Goal: Information Seeking & Learning: Understand process/instructions

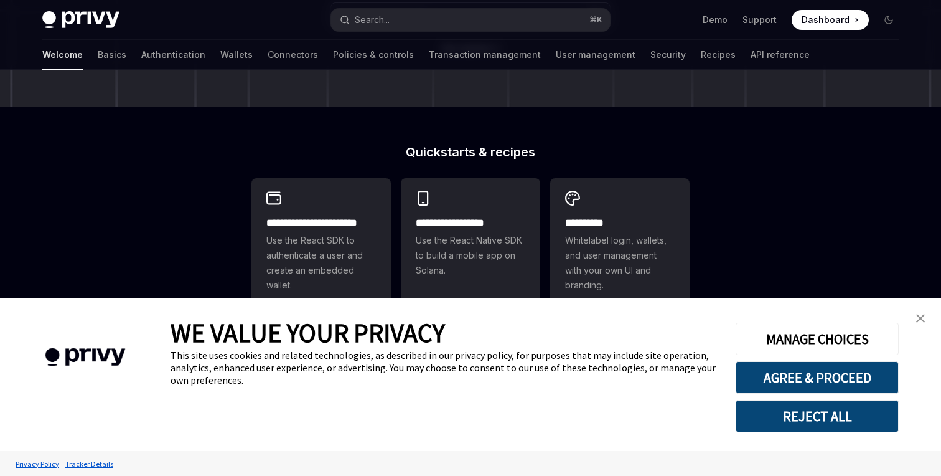
scroll to position [256, 0]
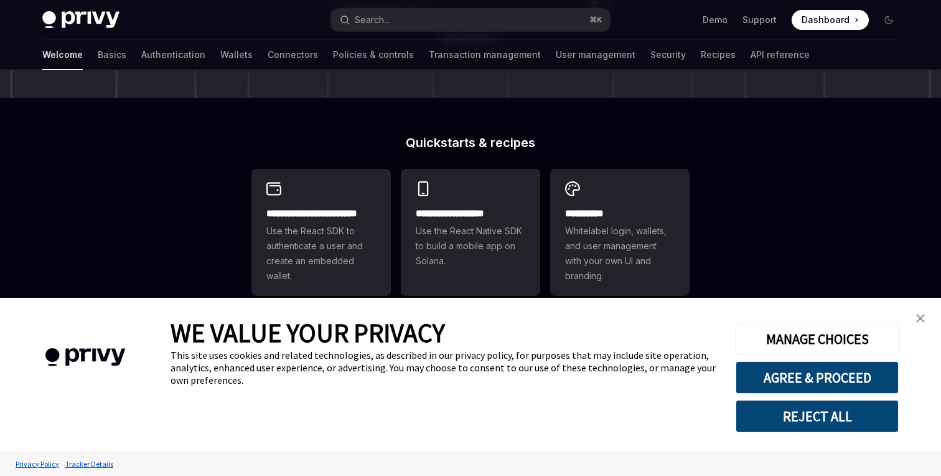
click at [919, 322] on link "close banner" at bounding box center [920, 318] width 25 height 25
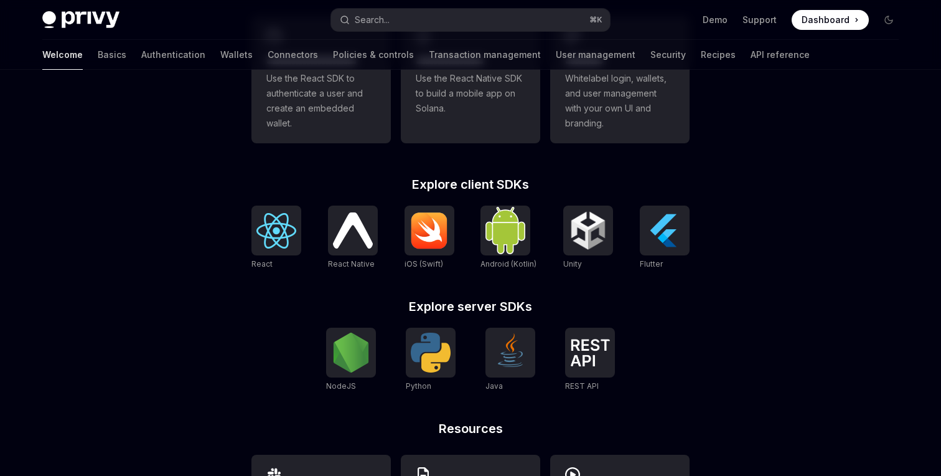
scroll to position [410, 0]
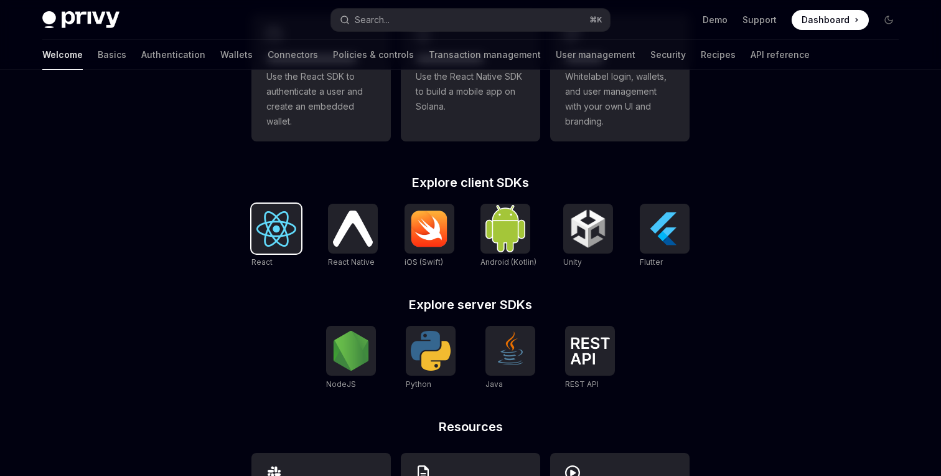
click at [271, 222] on img at bounding box center [276, 228] width 40 height 35
type textarea "*"
click at [443, 347] on img at bounding box center [431, 351] width 40 height 40
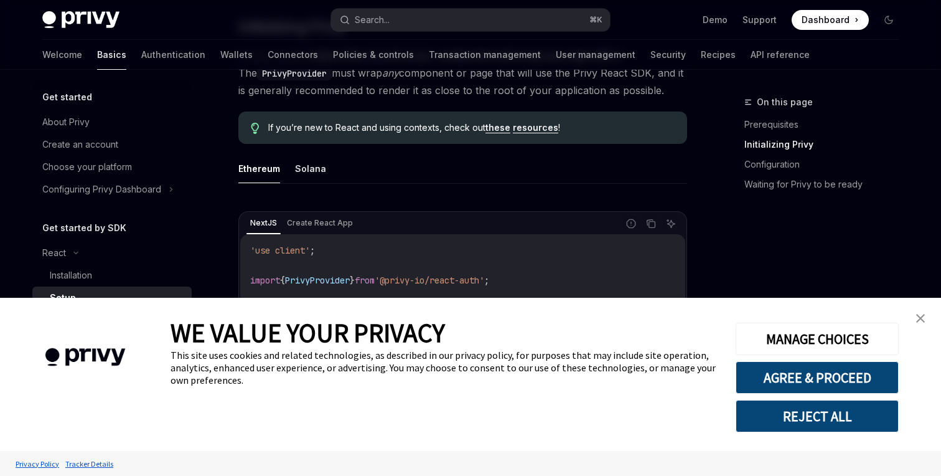
scroll to position [296, 0]
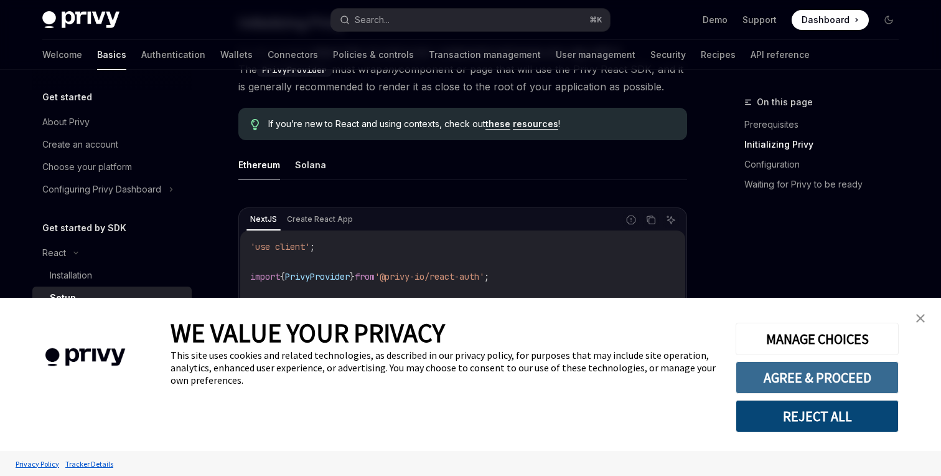
click at [797, 378] on button "AGREE & PROCEED" at bounding box center [817, 377] width 163 height 32
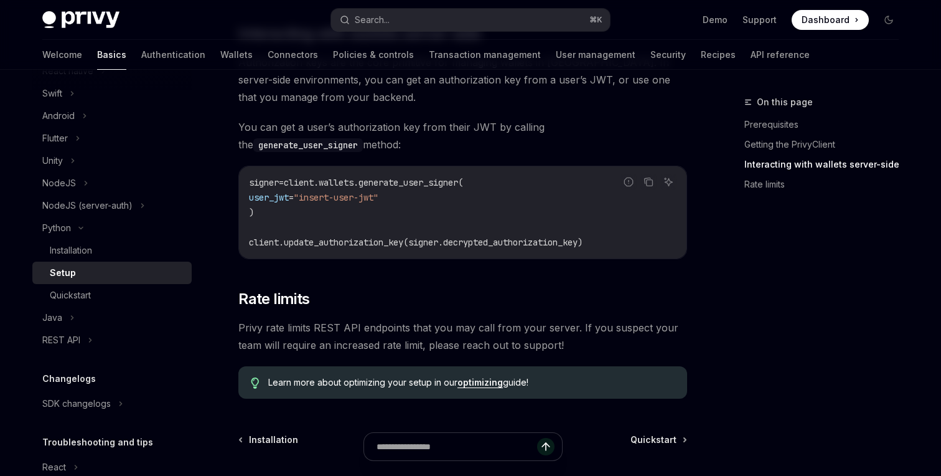
scroll to position [522, 0]
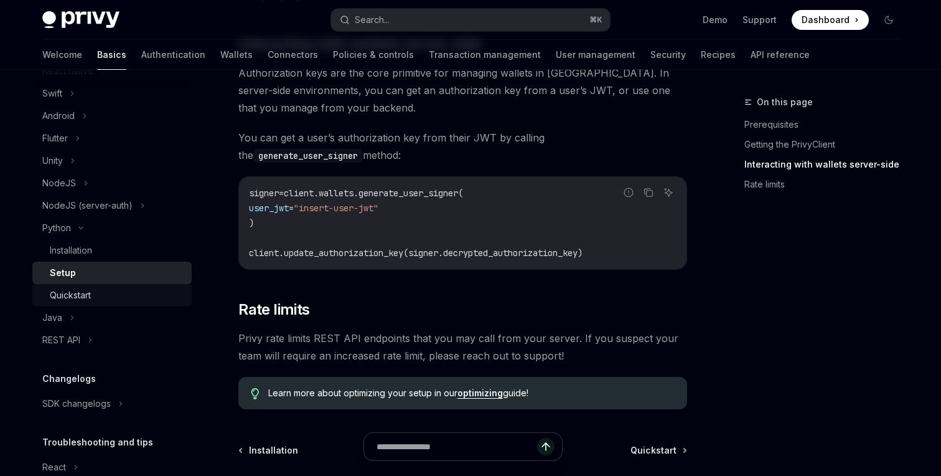
click at [96, 293] on div "Quickstart" at bounding box center [117, 295] width 134 height 15
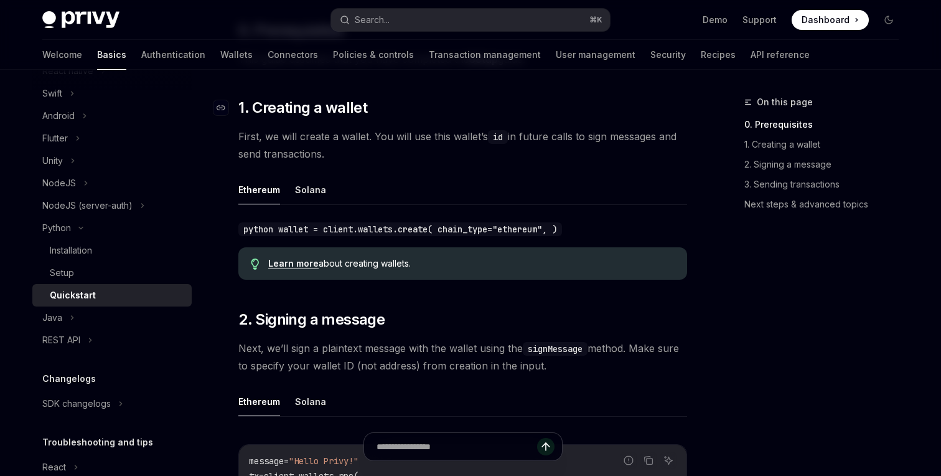
scroll to position [186, 0]
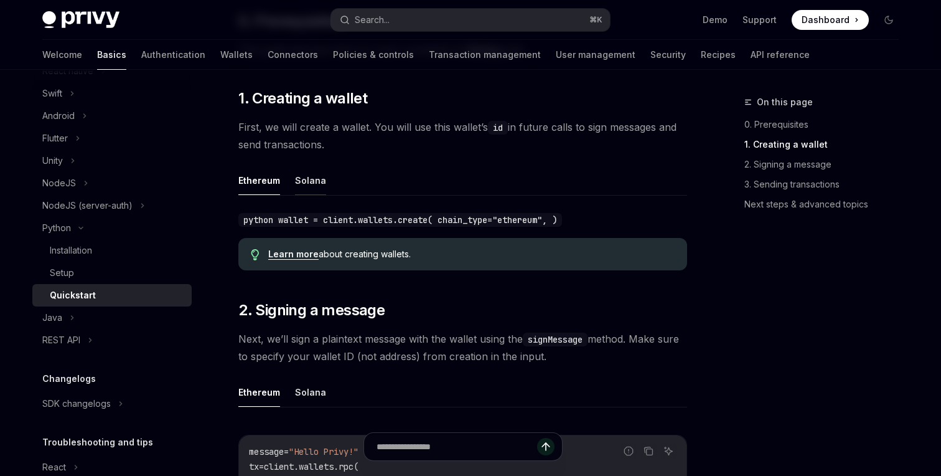
click at [300, 176] on button "Solana" at bounding box center [310, 180] width 31 height 29
click at [254, 182] on button "Ethereum" at bounding box center [259, 180] width 42 height 29
type textarea "*"
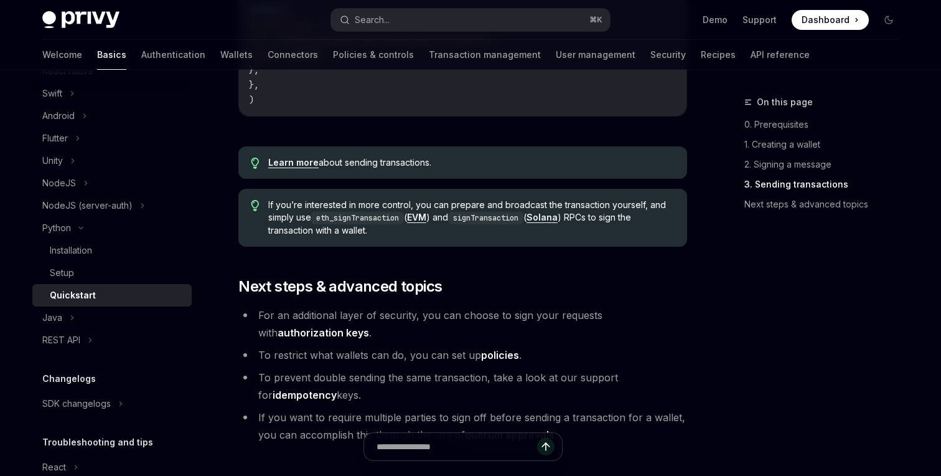
scroll to position [1238, 0]
